Goal: Task Accomplishment & Management: Manage account settings

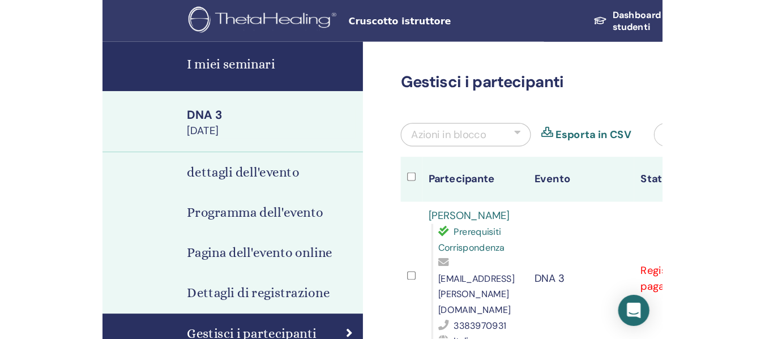
scroll to position [57, 0]
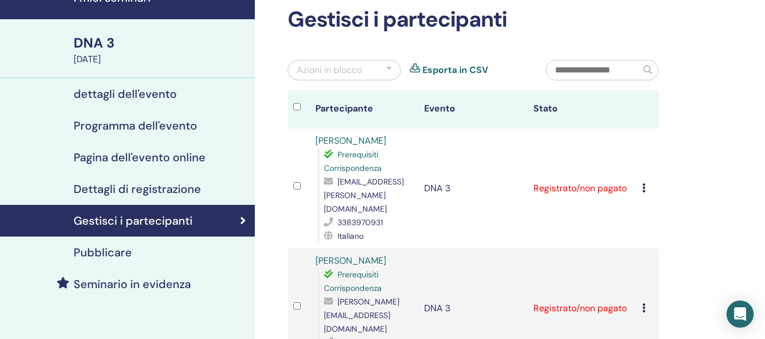
click at [487, 184] on icon at bounding box center [643, 188] width 3 height 9
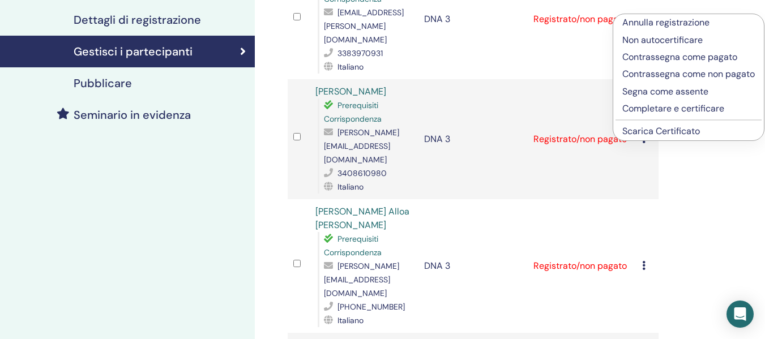
scroll to position [227, 0]
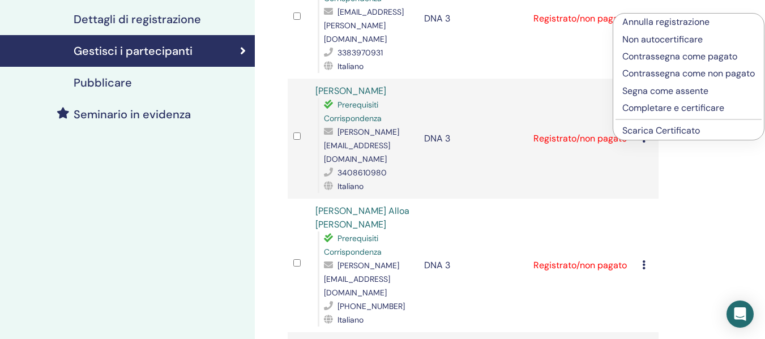
click at [487, 115] on p "Completare e certificare" at bounding box center [689, 108] width 133 height 14
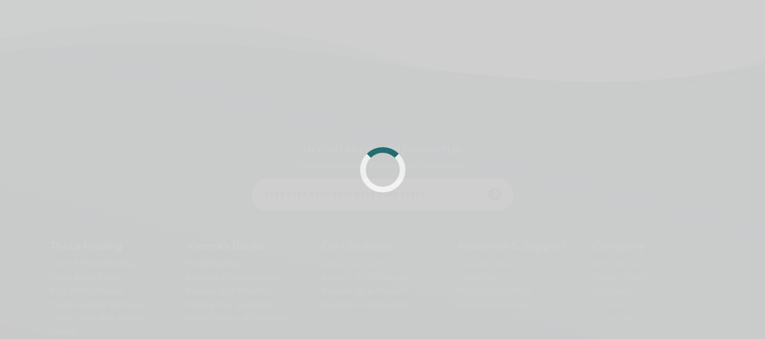
scroll to position [227, 0]
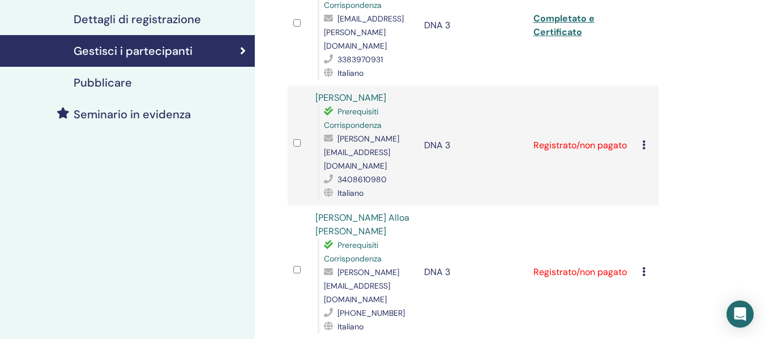
click at [644, 140] on icon at bounding box center [643, 144] width 3 height 9
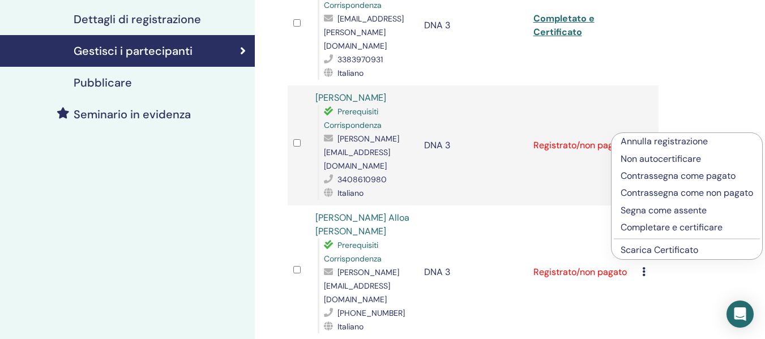
click at [643, 228] on p "Completare e certificare" at bounding box center [687, 228] width 133 height 14
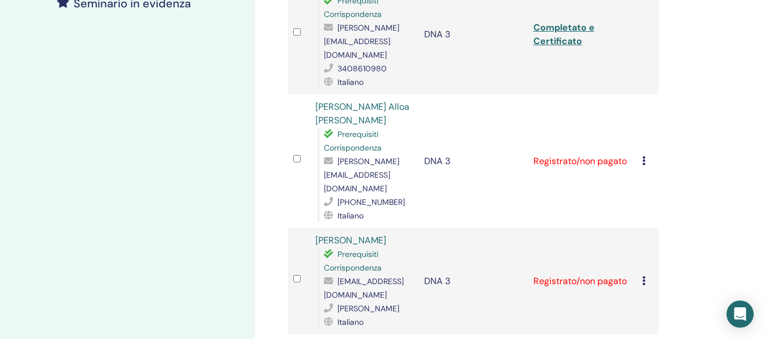
scroll to position [340, 0]
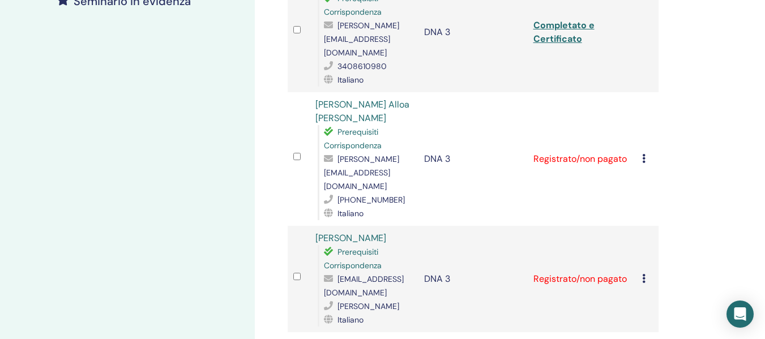
click at [644, 154] on icon at bounding box center [643, 158] width 3 height 9
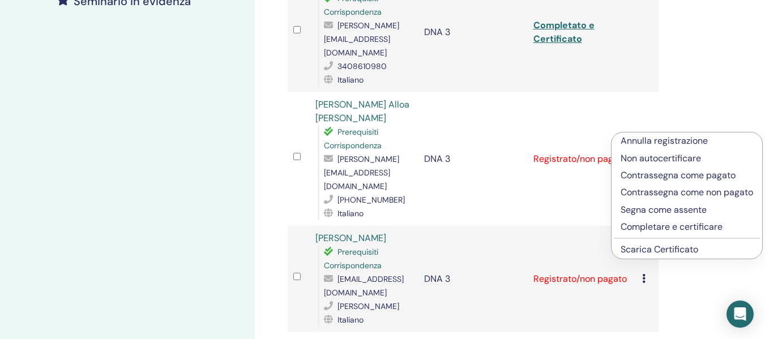
click at [642, 224] on p "Completare e certificare" at bounding box center [687, 227] width 133 height 14
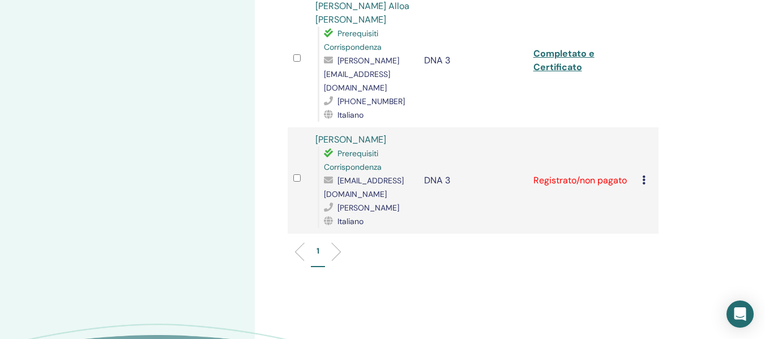
scroll to position [440, 0]
click at [645, 174] on icon at bounding box center [643, 178] width 3 height 9
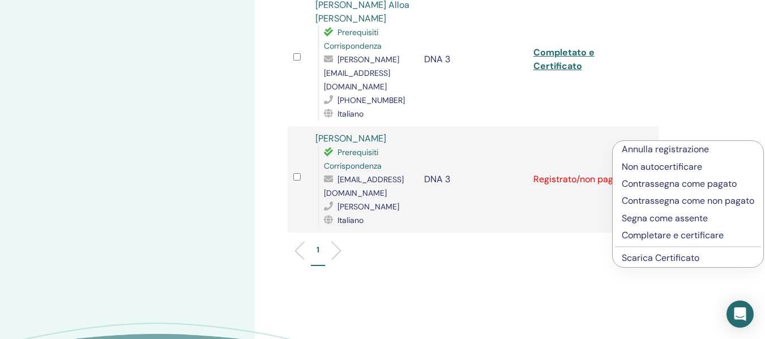
click at [645, 242] on p "Completare e certificare" at bounding box center [688, 236] width 133 height 14
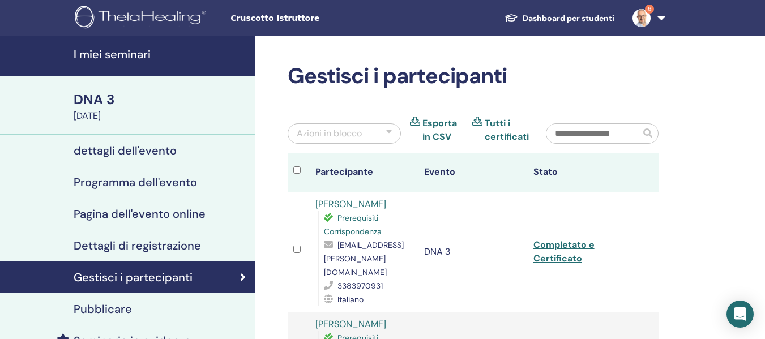
click at [130, 57] on h4 "I miei seminari" at bounding box center [161, 55] width 174 height 14
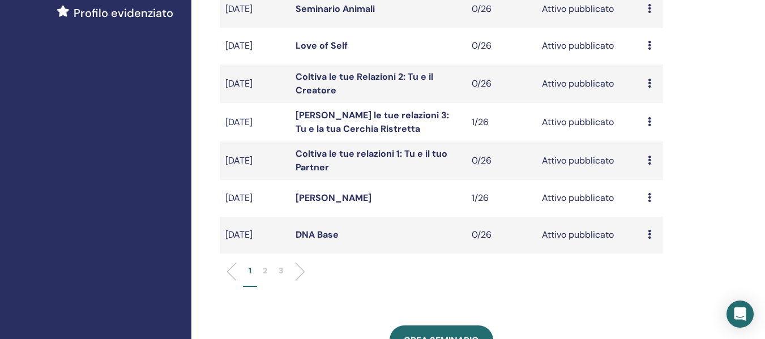
scroll to position [340, 0]
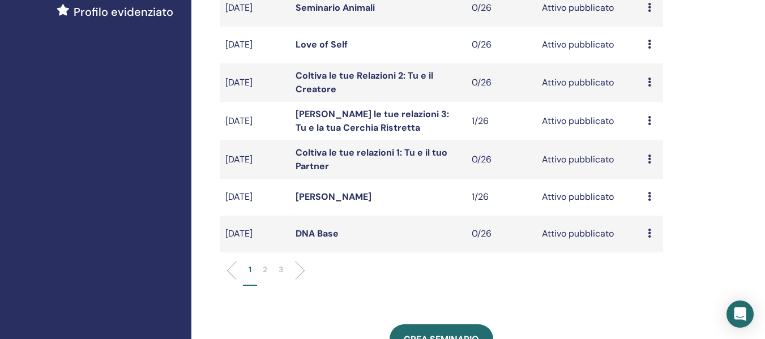
click at [264, 270] on p "2" at bounding box center [265, 270] width 5 height 12
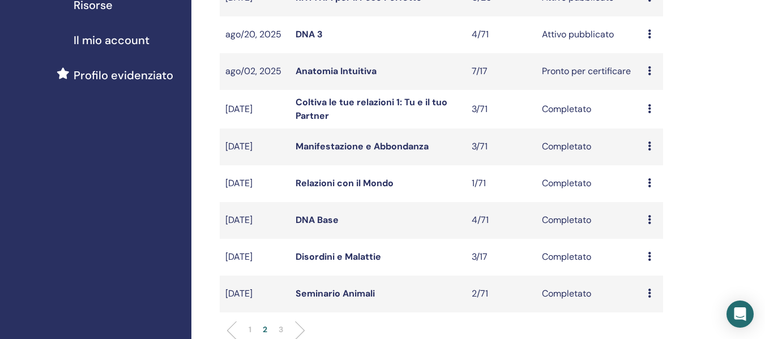
scroll to position [283, 0]
